Goal: Browse casually

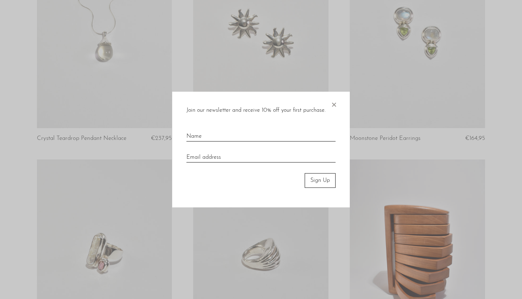
scroll to position [384, 0]
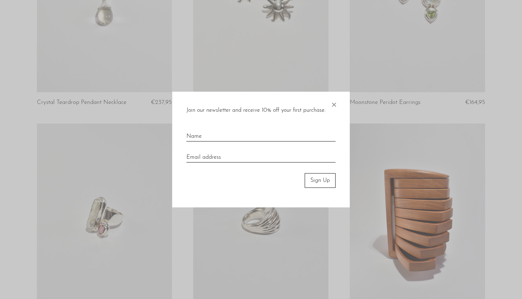
click at [333, 101] on span "×" at bounding box center [333, 103] width 7 height 23
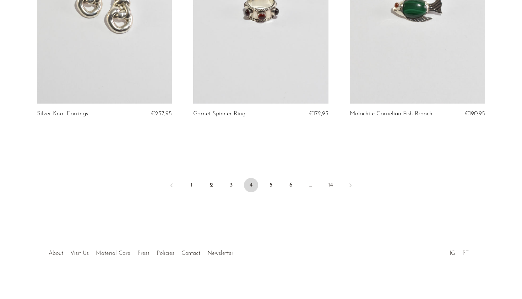
scroll to position [2588, 0]
click at [193, 182] on link "1" at bounding box center [191, 185] width 14 height 14
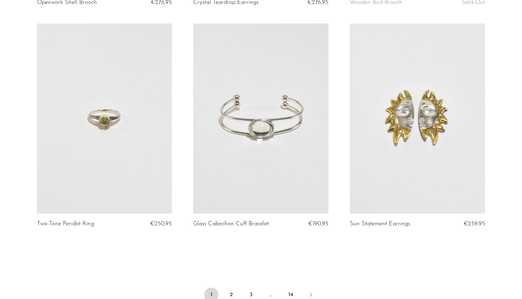
scroll to position [2486, 0]
click at [145, 173] on link at bounding box center [104, 116] width 135 height 189
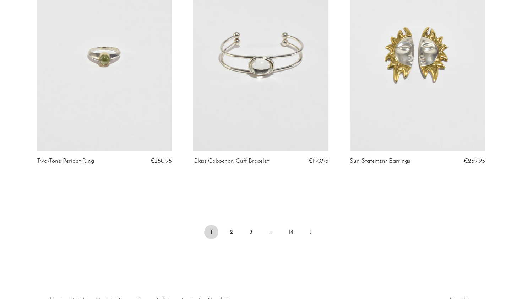
scroll to position [2549, 0]
click at [232, 233] on link "2" at bounding box center [231, 231] width 14 height 14
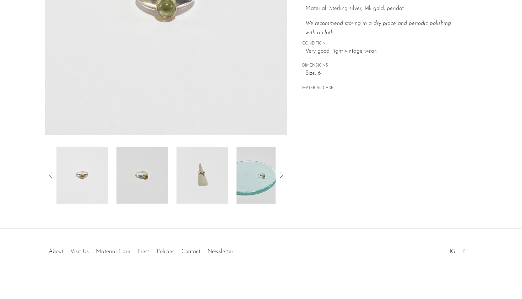
scroll to position [164, 0]
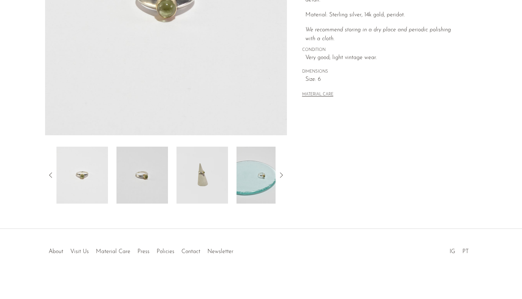
click at [203, 185] on img at bounding box center [203, 174] width 52 height 57
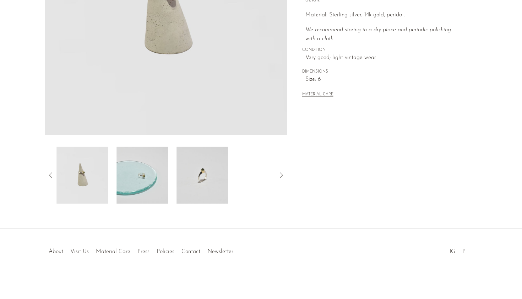
click at [201, 180] on img at bounding box center [203, 174] width 52 height 57
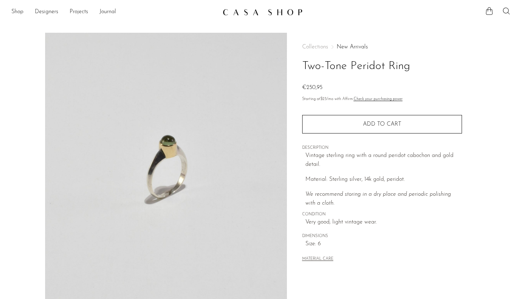
scroll to position [0, 0]
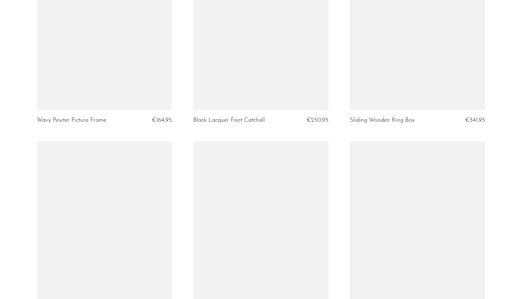
scroll to position [2510, 0]
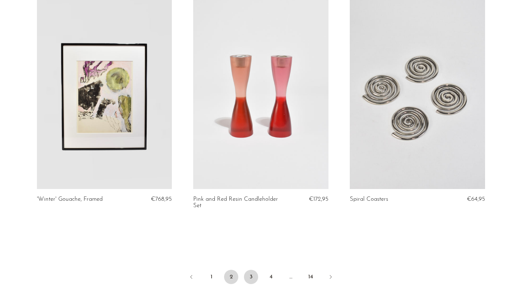
click at [248, 276] on link "3" at bounding box center [251, 276] width 14 height 14
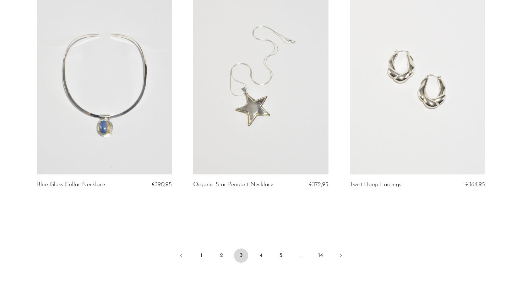
scroll to position [2543, 0]
